Goal: Navigation & Orientation: Find specific page/section

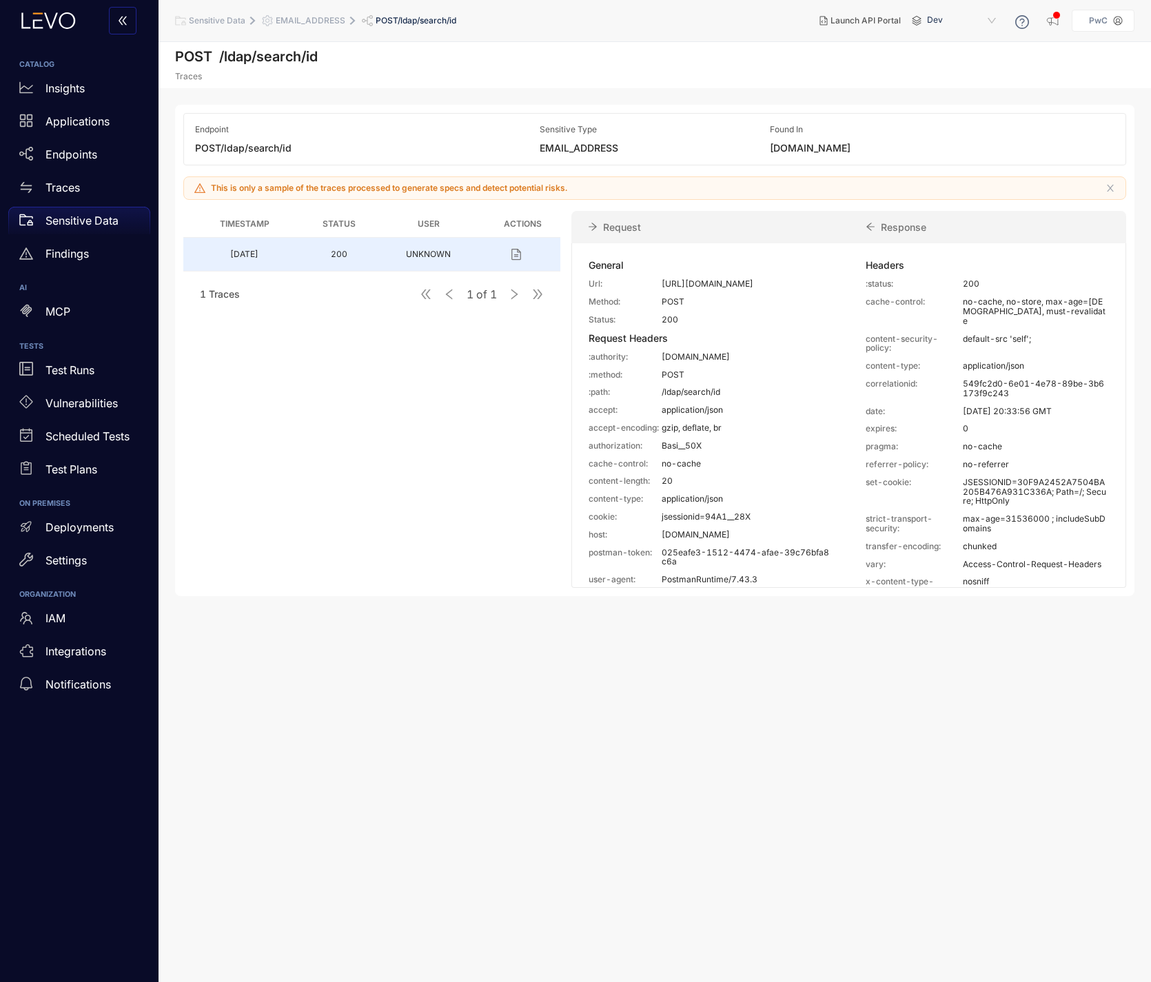
scroll to position [343, 0]
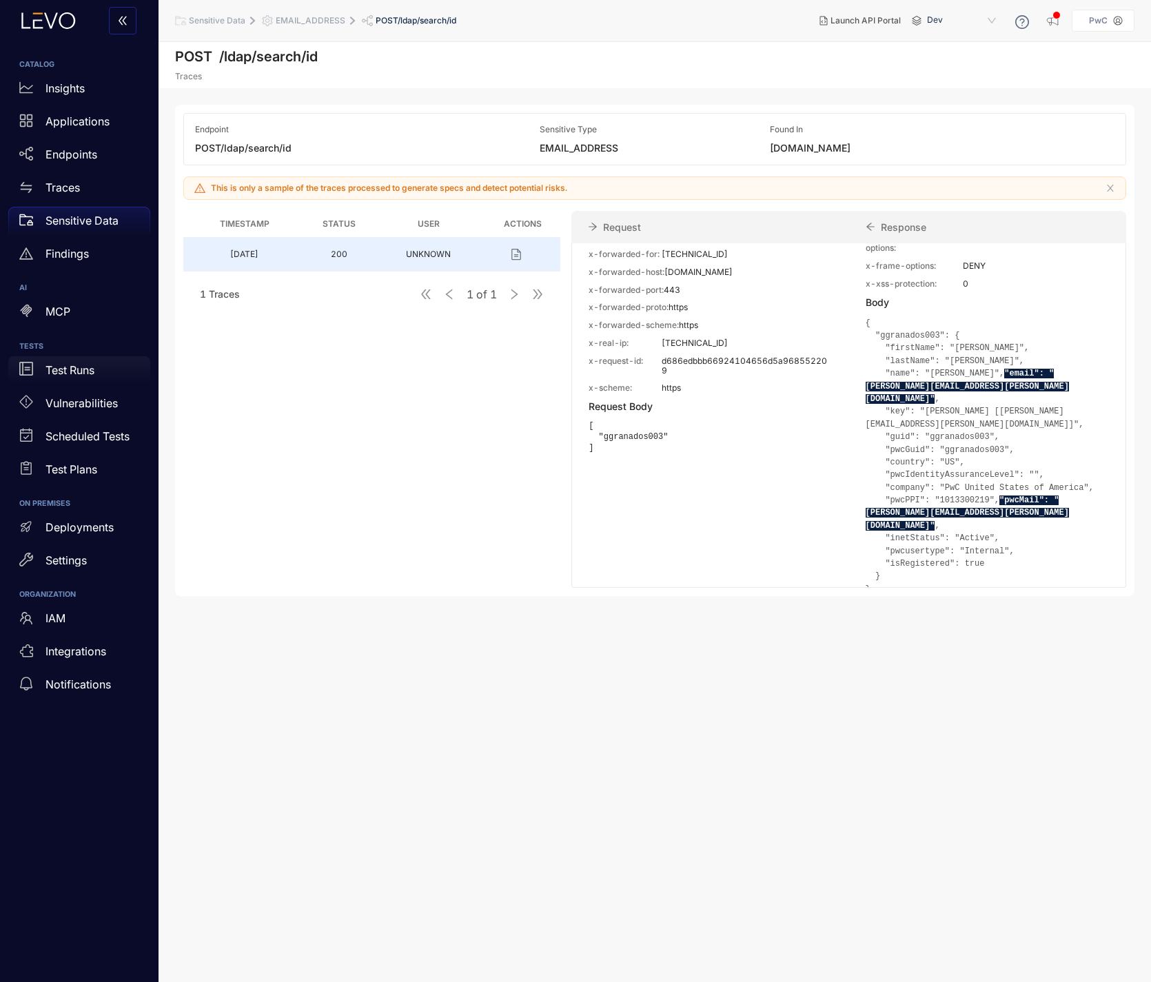
click at [74, 374] on p "Test Runs" at bounding box center [69, 370] width 49 height 12
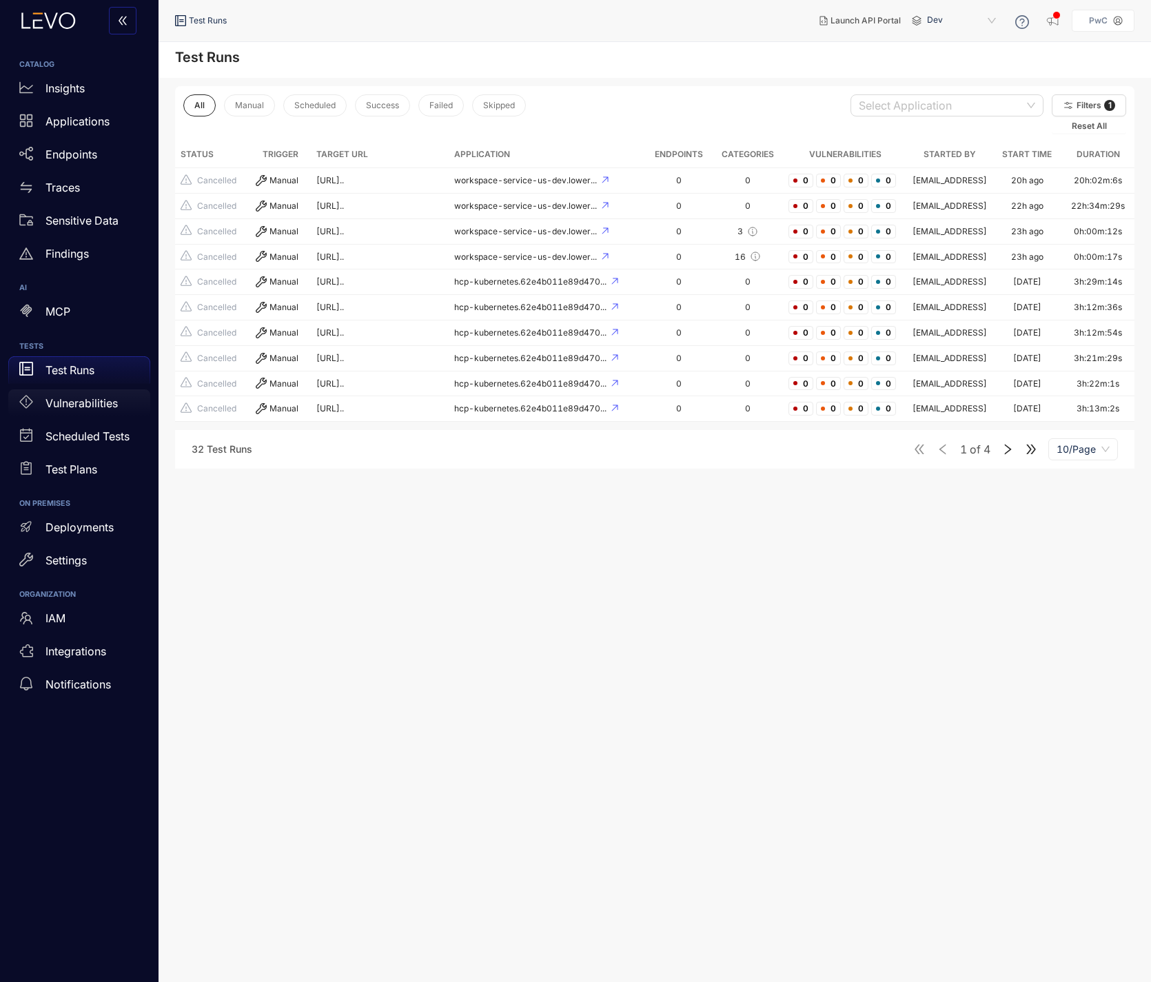
click at [95, 407] on p "Vulnerabilities" at bounding box center [81, 403] width 72 height 12
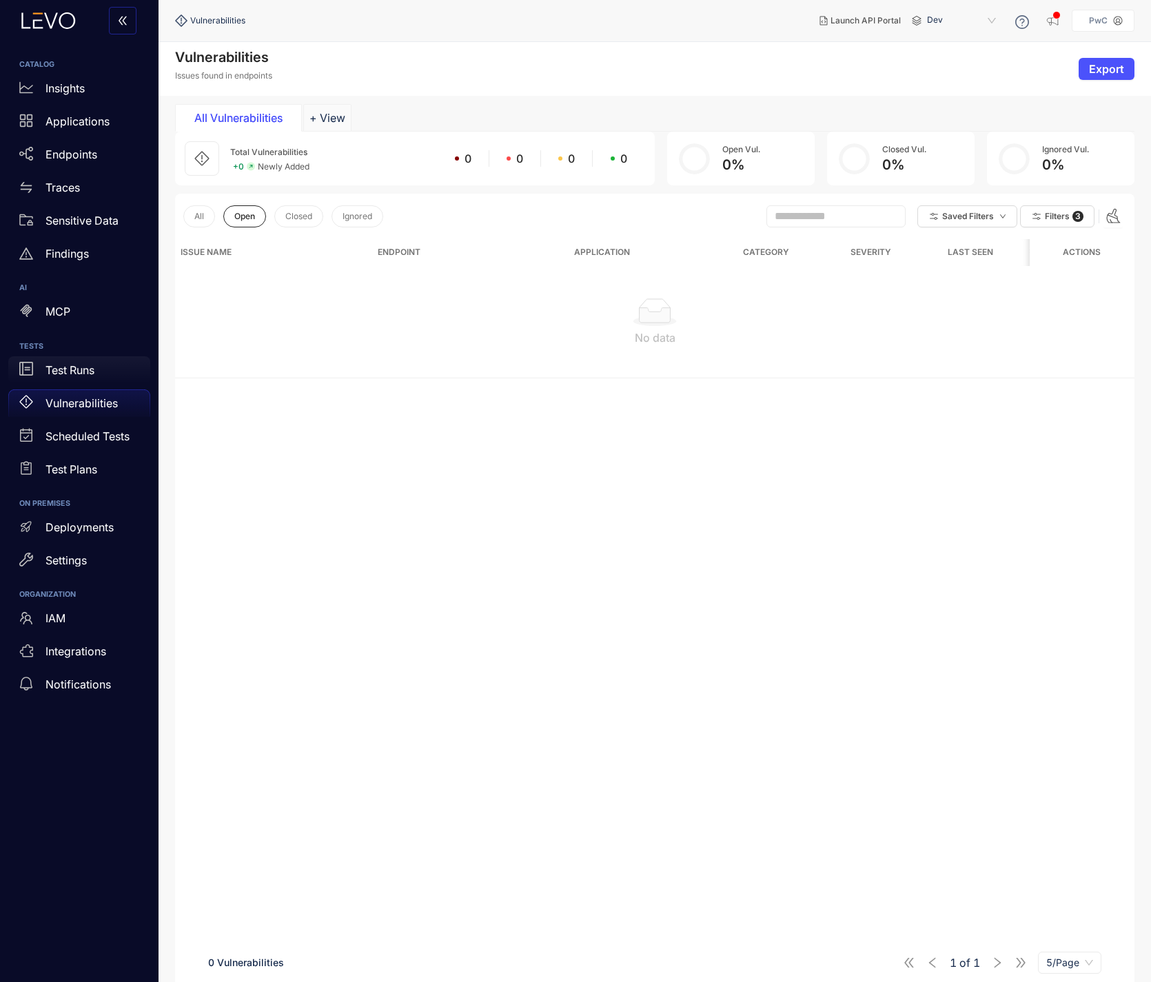
click at [65, 370] on p "Test Runs" at bounding box center [69, 370] width 49 height 12
